Goal: Obtain resource: Download file/media

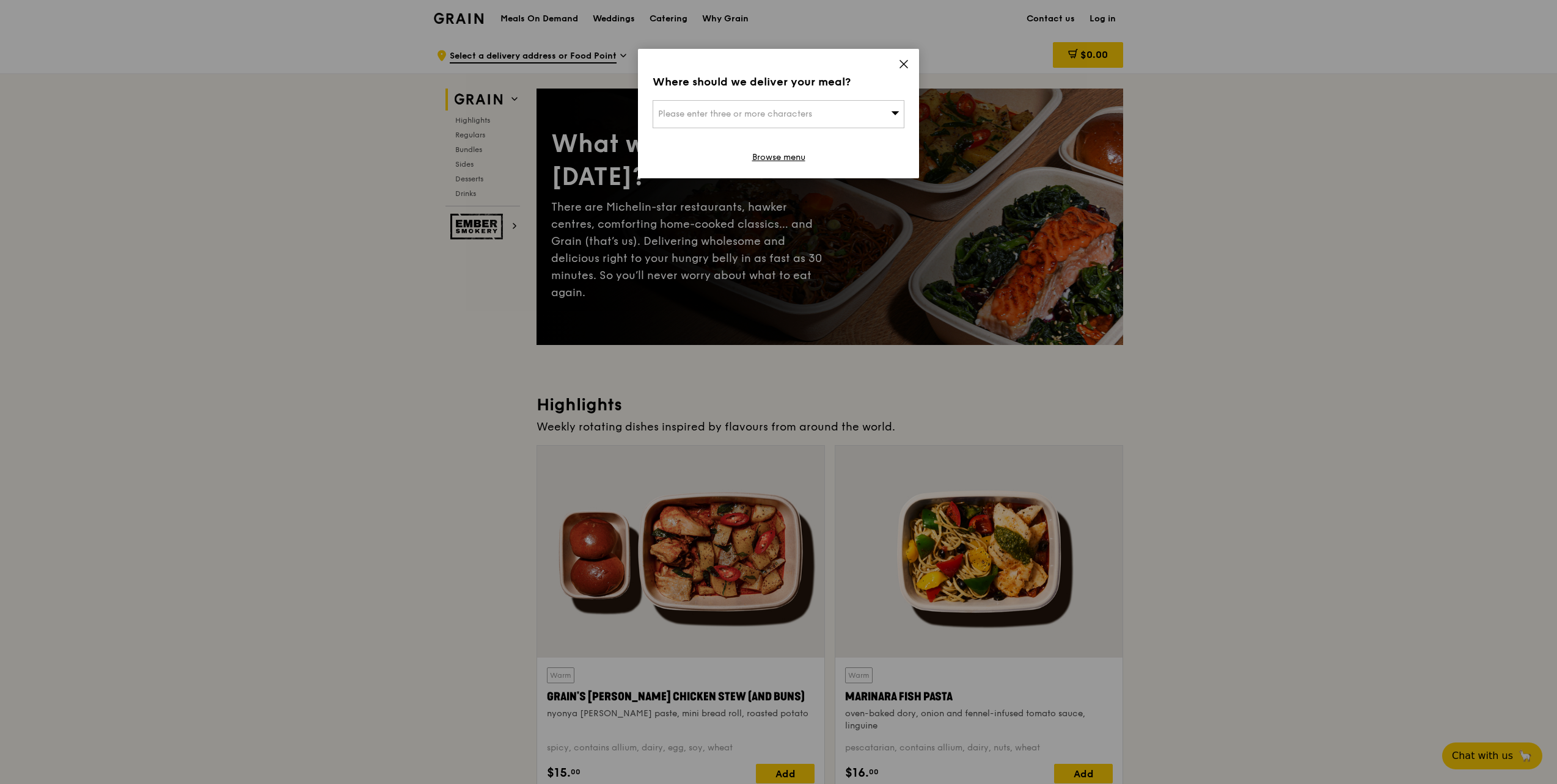
click at [906, 63] on icon at bounding box center [904, 64] width 11 height 11
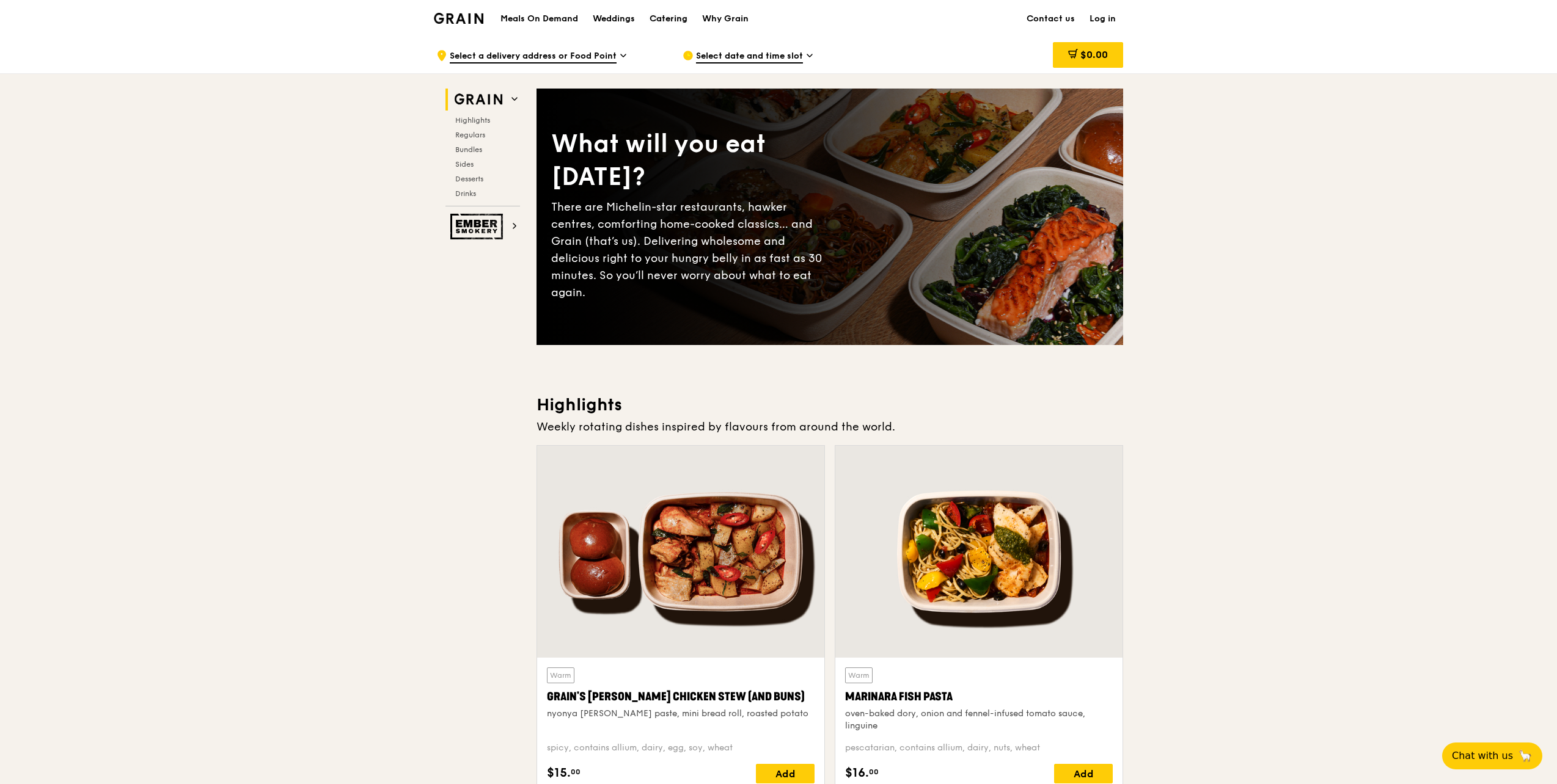
click at [673, 21] on div "Catering" at bounding box center [668, 19] width 38 height 36
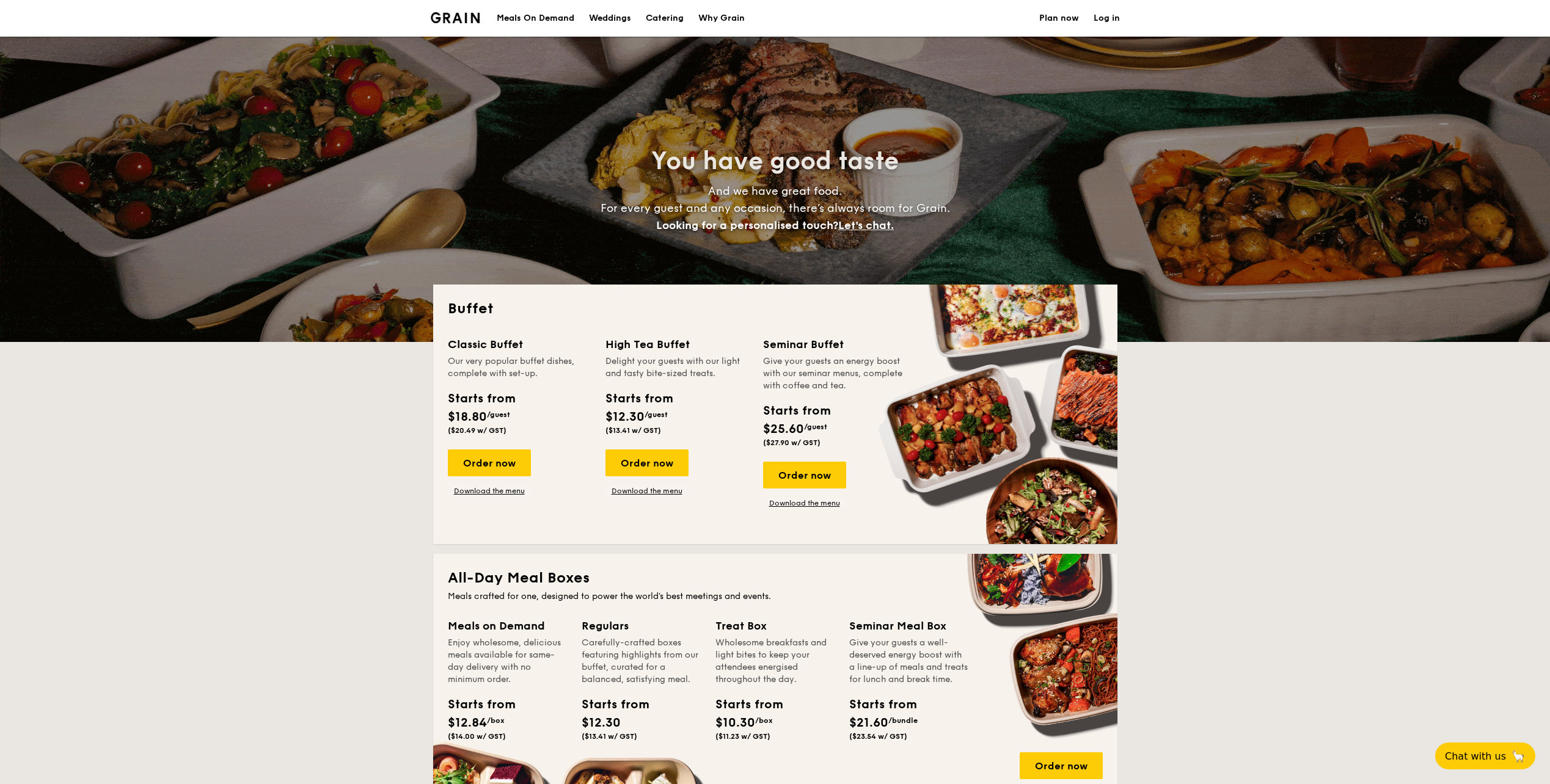
select select
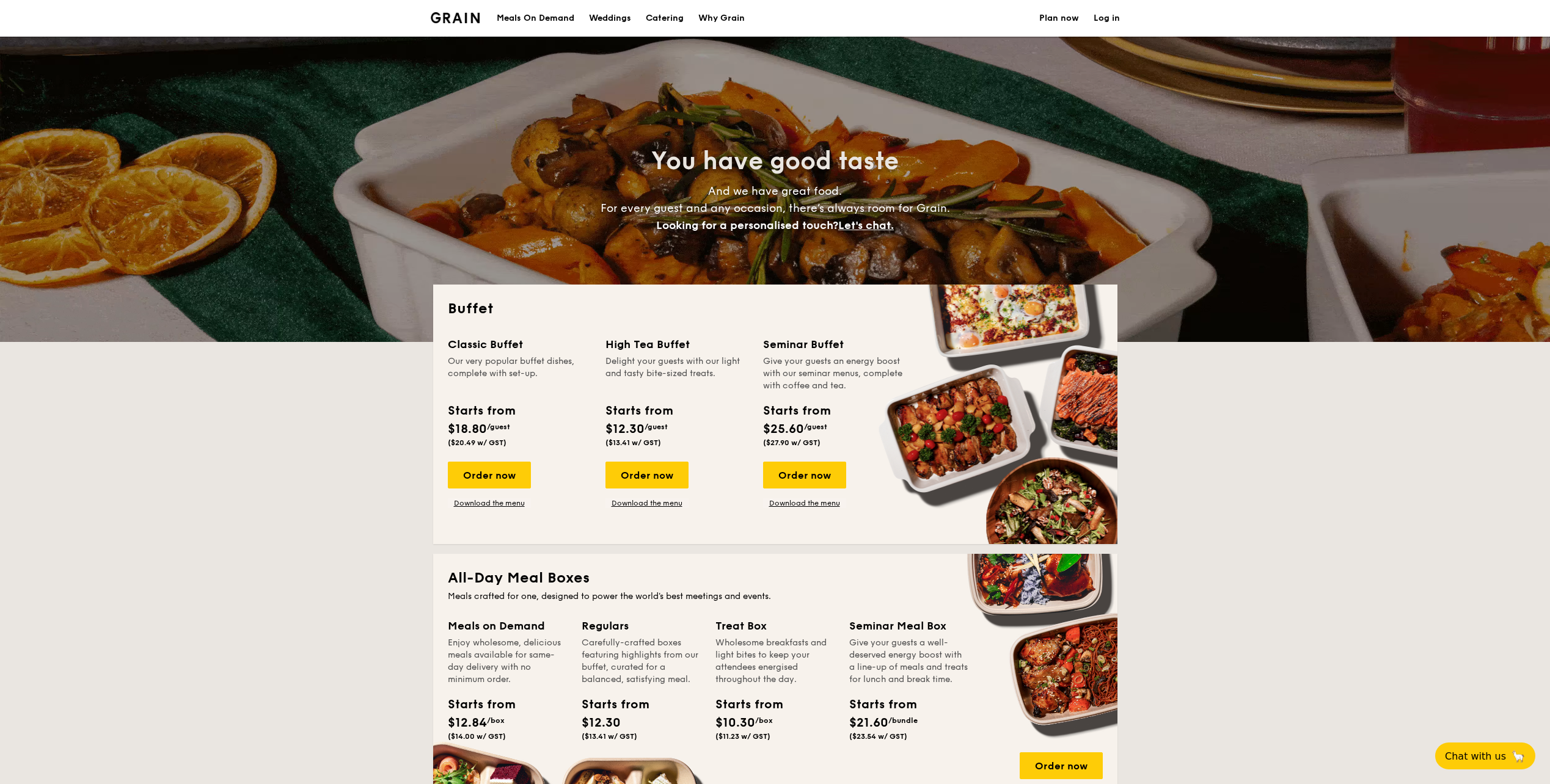
scroll to position [61, 0]
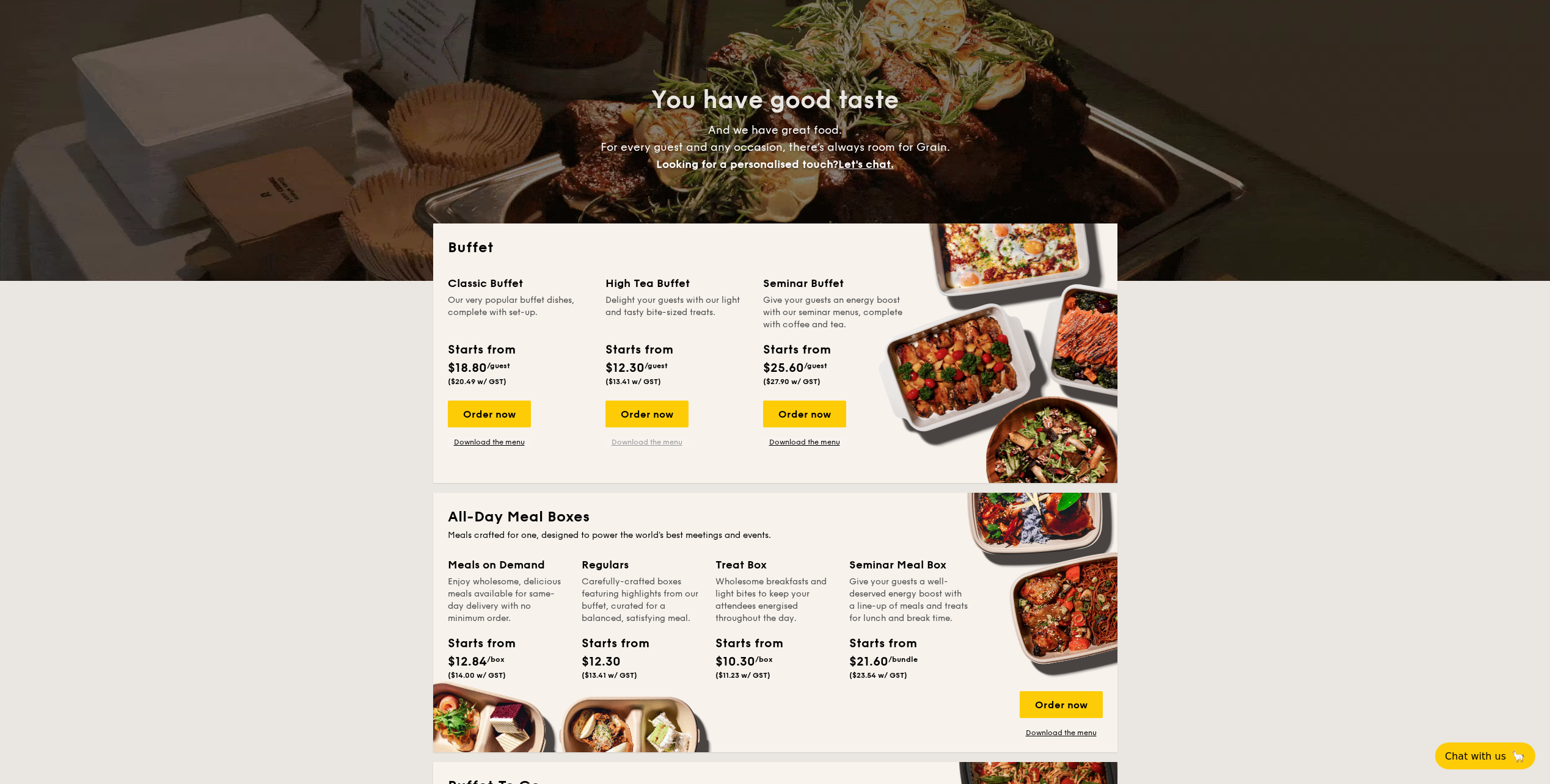
click at [629, 443] on link "Download the menu" at bounding box center [647, 442] width 83 height 9
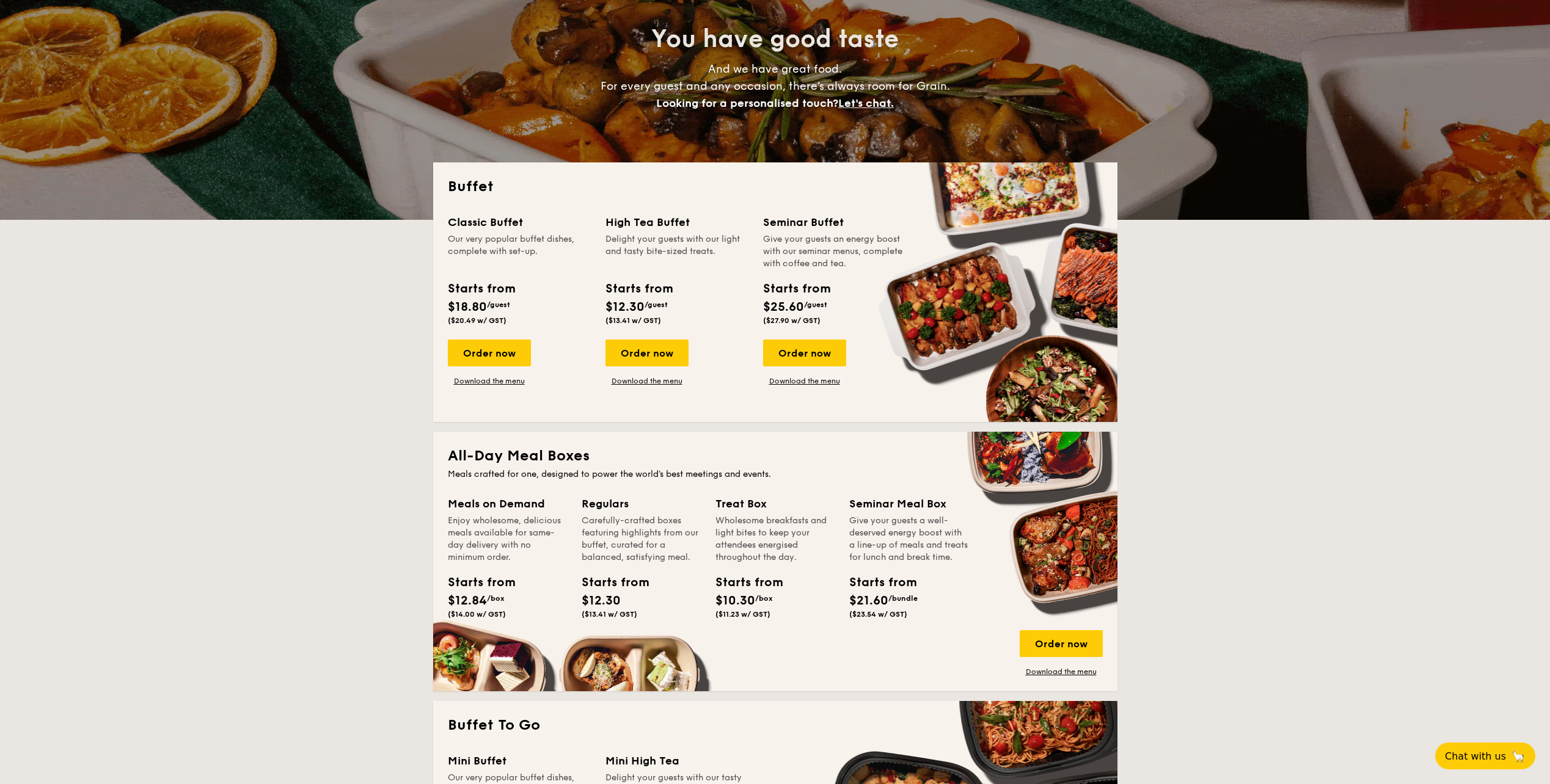
scroll to position [0, 0]
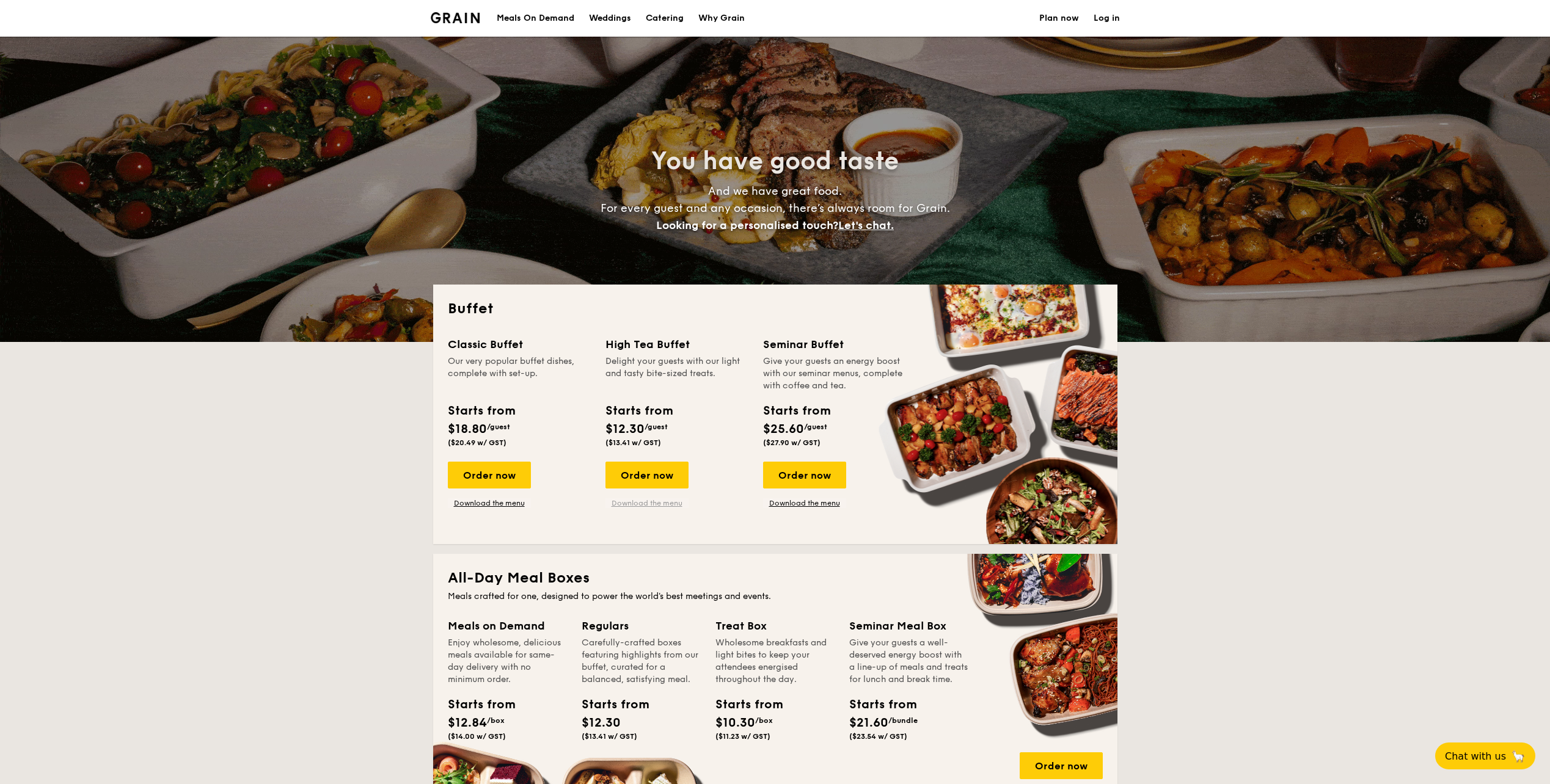
click at [667, 505] on link "Download the menu" at bounding box center [647, 503] width 83 height 9
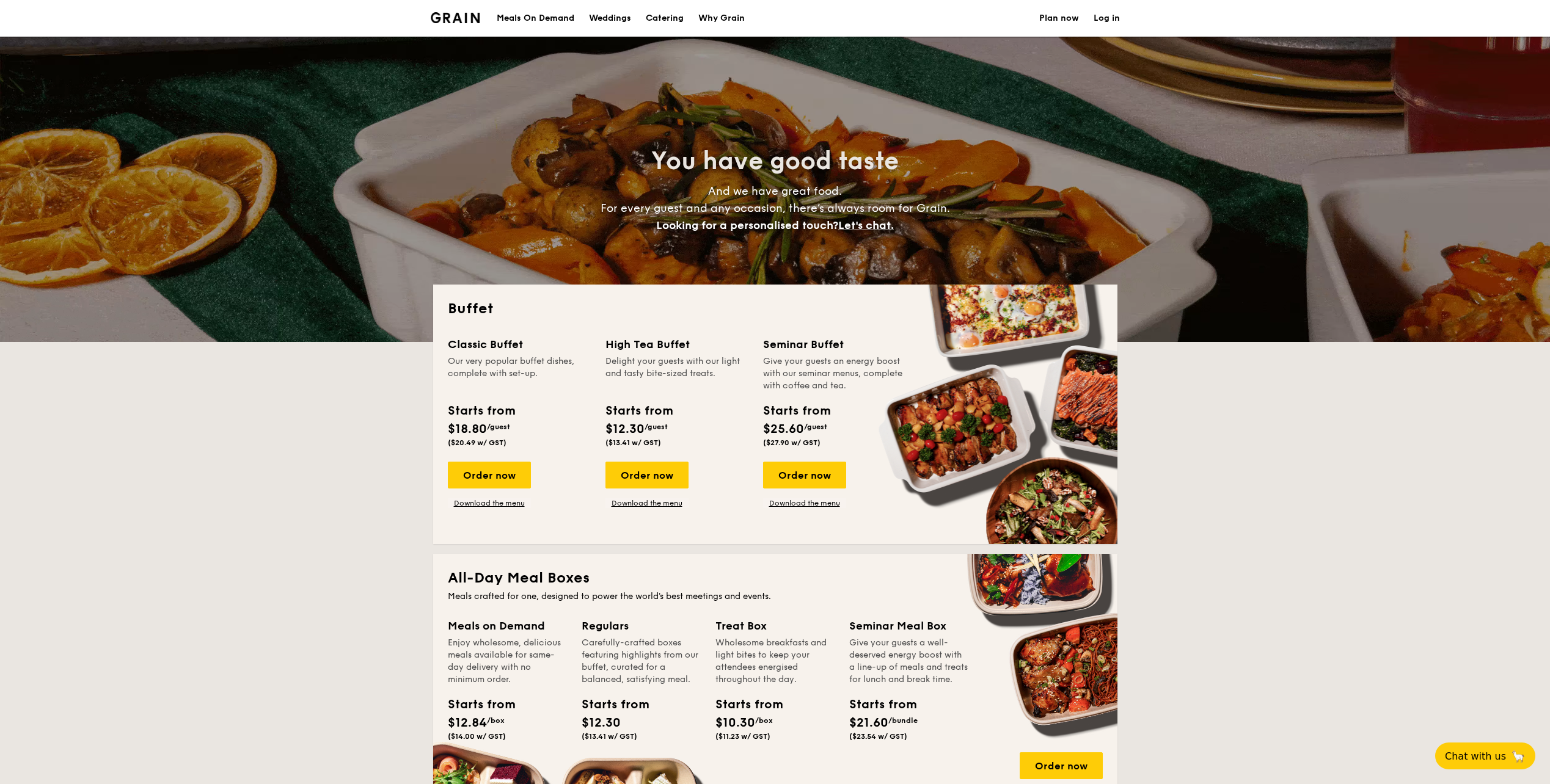
click at [554, 19] on div "Meals On Demand" at bounding box center [535, 18] width 77 height 36
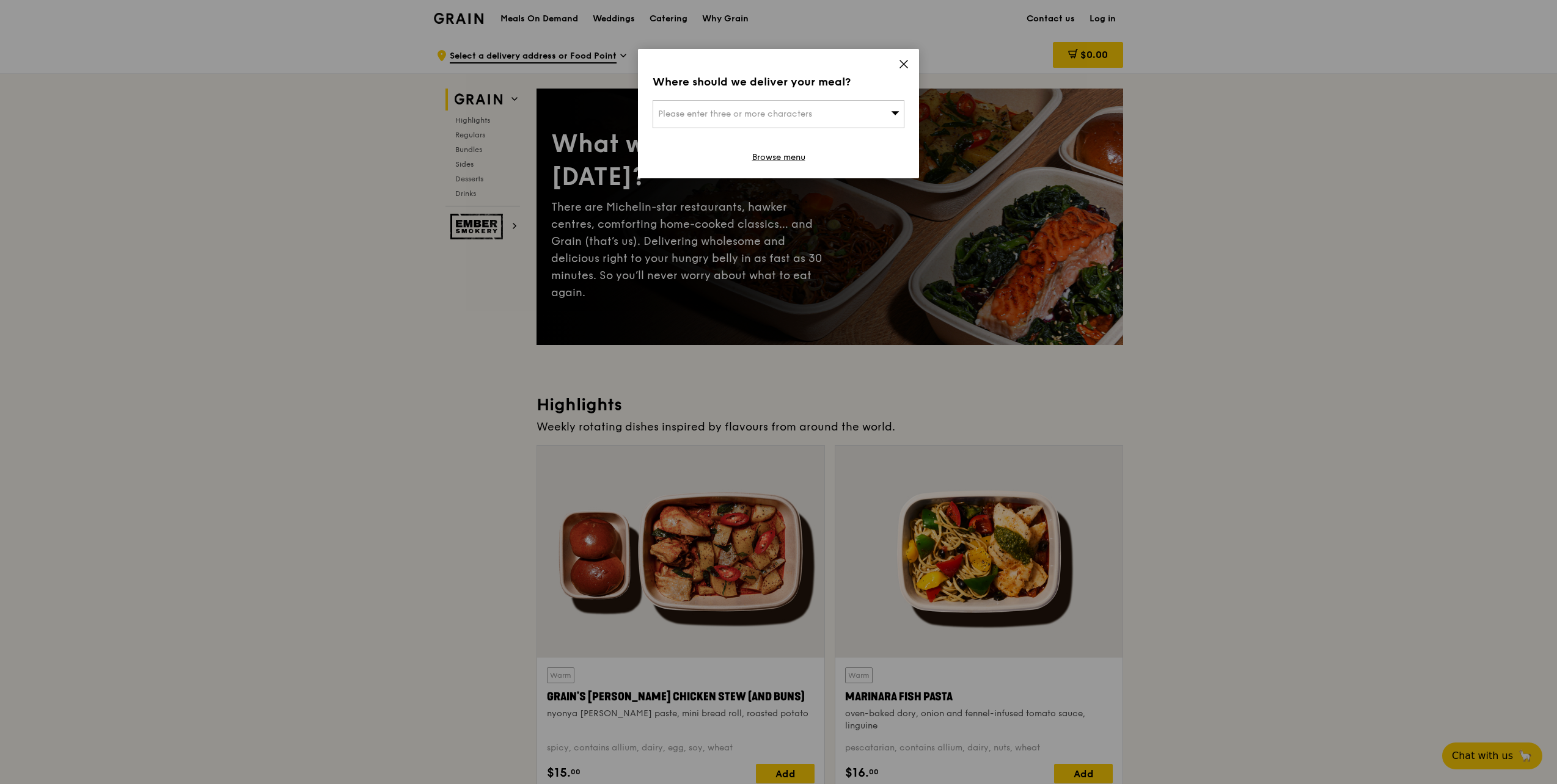
click at [903, 63] on icon at bounding box center [904, 64] width 7 height 7
